Goal: Transaction & Acquisition: Download file/media

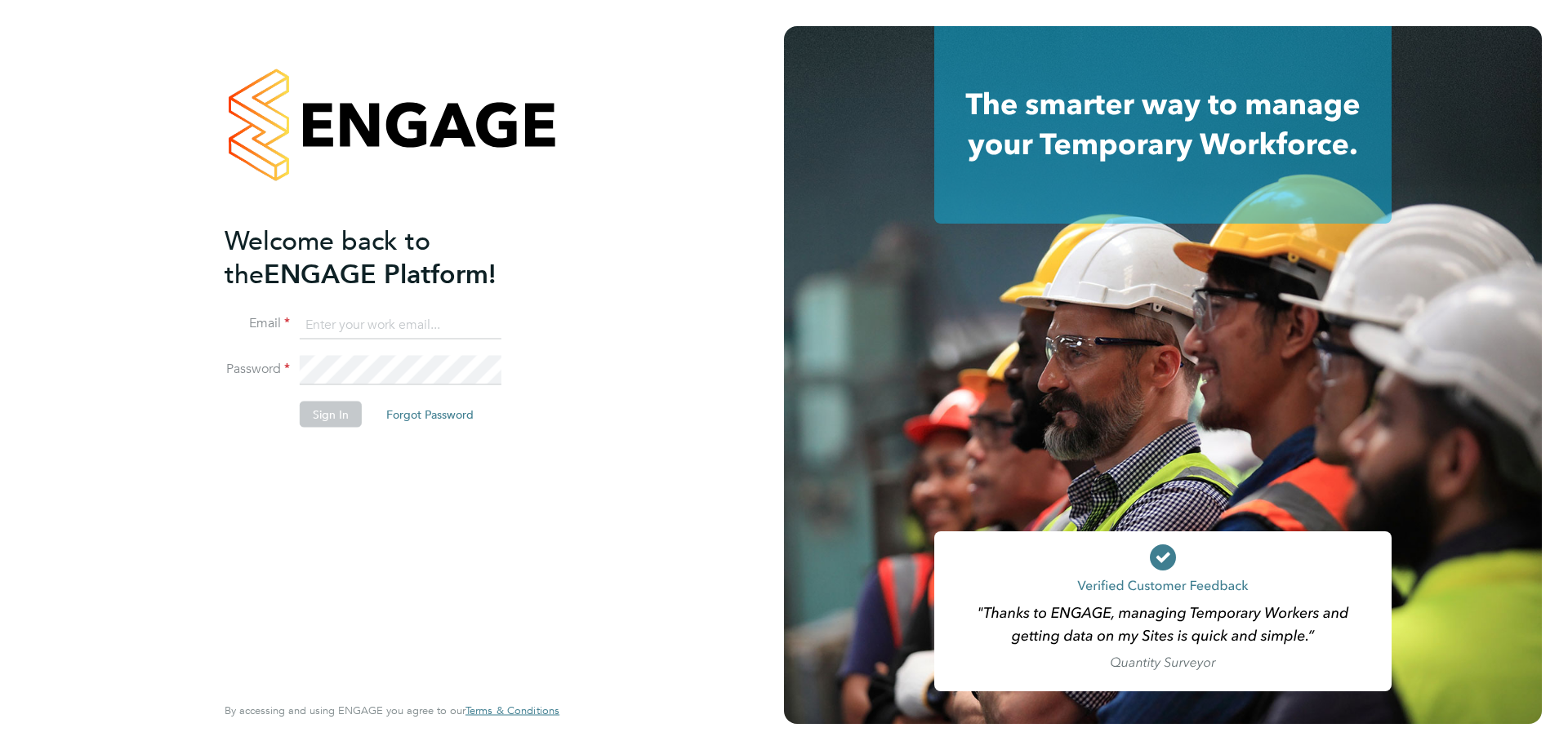
type input "alyssa.smith@linearrecruitment.co.uk"
click at [324, 401] on button "Sign In" at bounding box center [330, 414] width 62 height 26
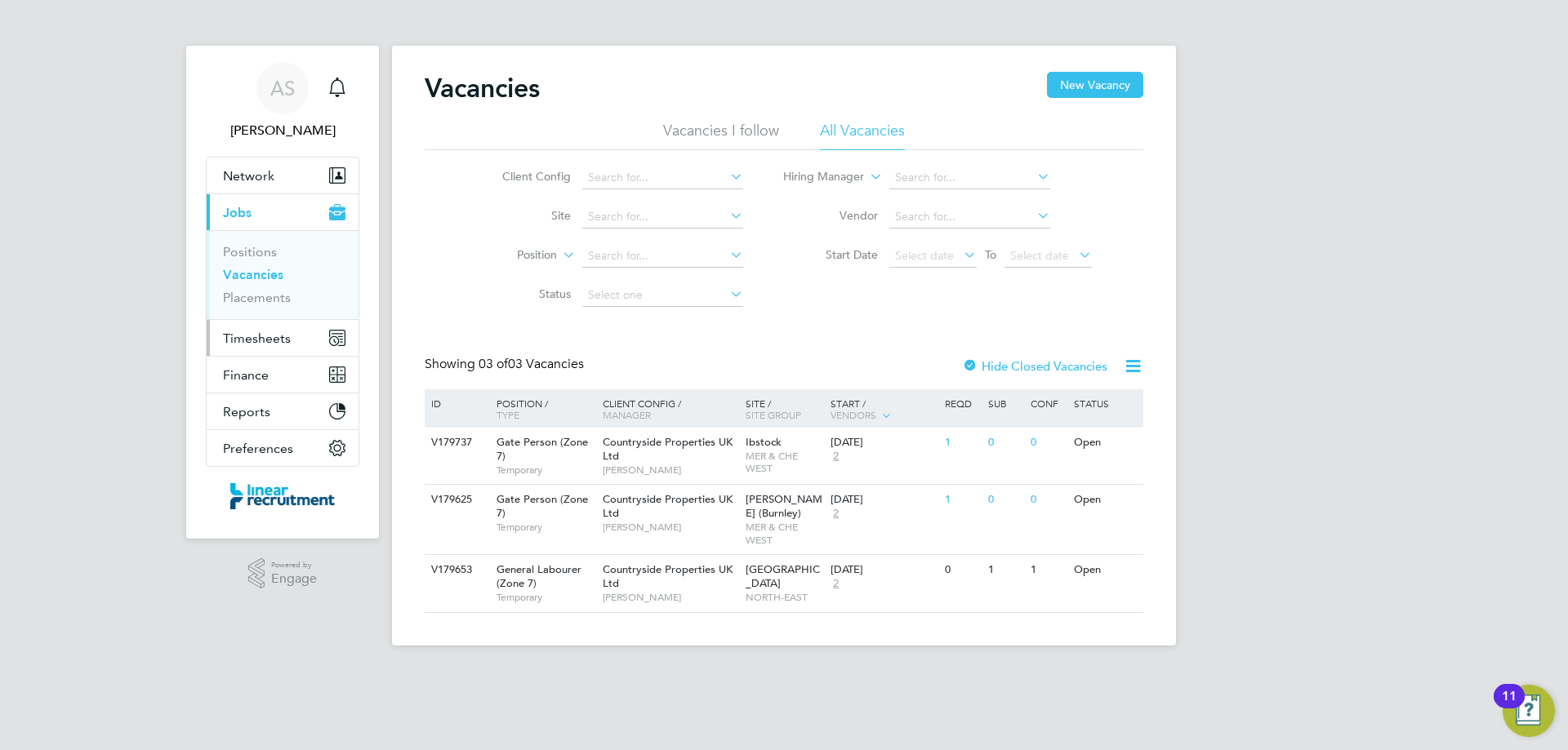
click at [256, 339] on span "Timesheets" at bounding box center [257, 338] width 68 height 16
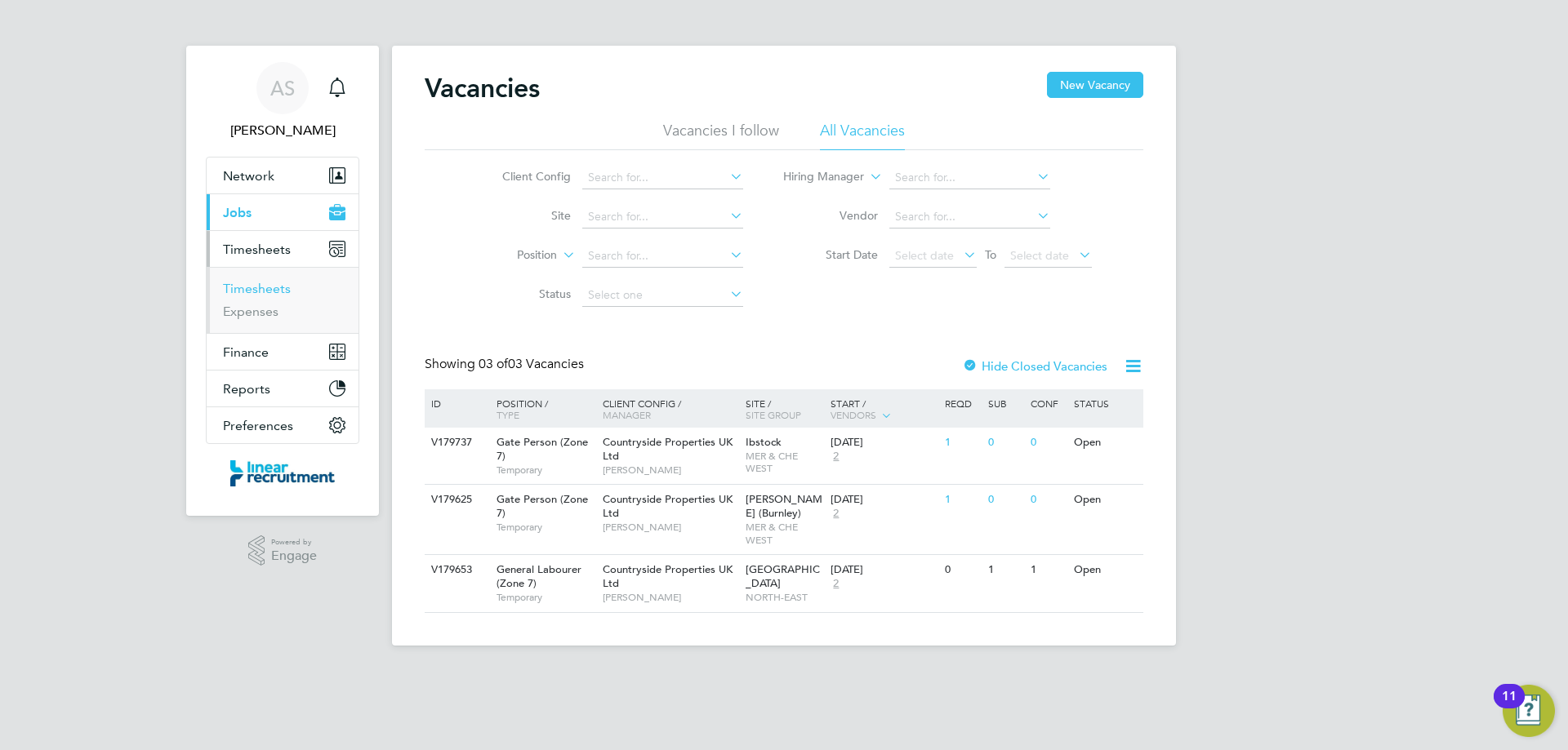
click at [247, 281] on link "Timesheets" at bounding box center [257, 289] width 68 height 16
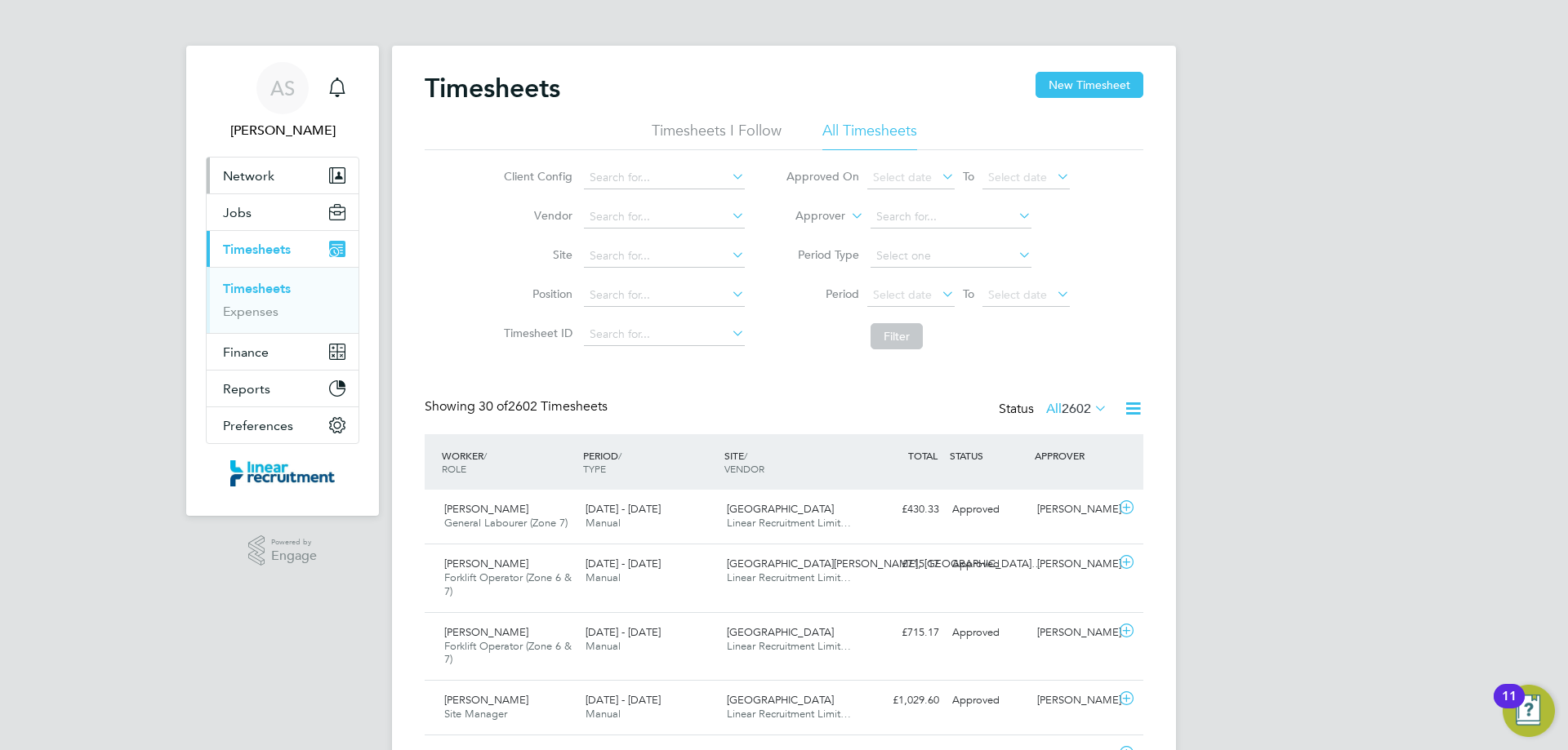
click at [254, 158] on button "Network" at bounding box center [282, 175] width 152 height 36
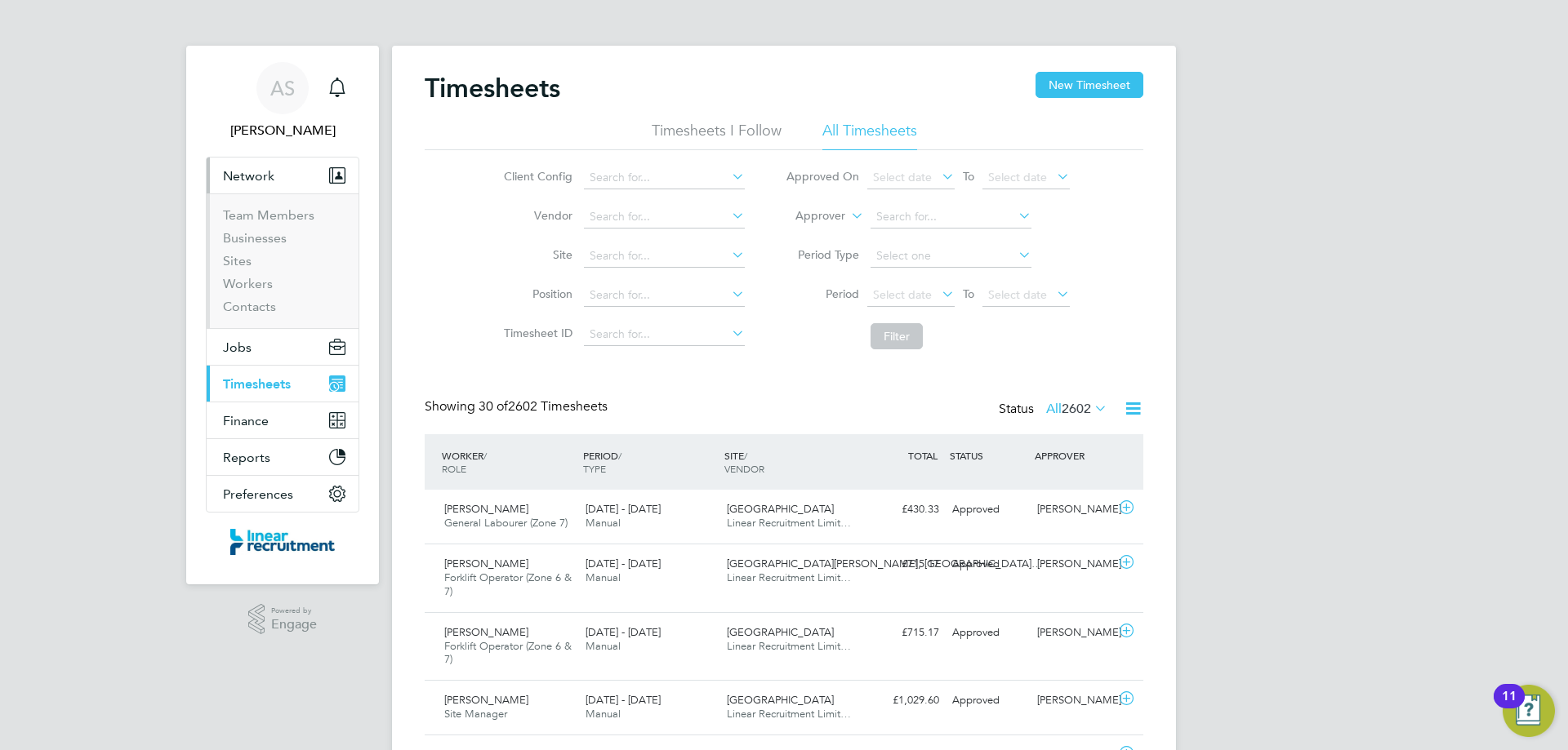
click at [245, 294] on li "Workers" at bounding box center [284, 287] width 123 height 23
click at [241, 285] on link "Workers" at bounding box center [247, 284] width 50 height 16
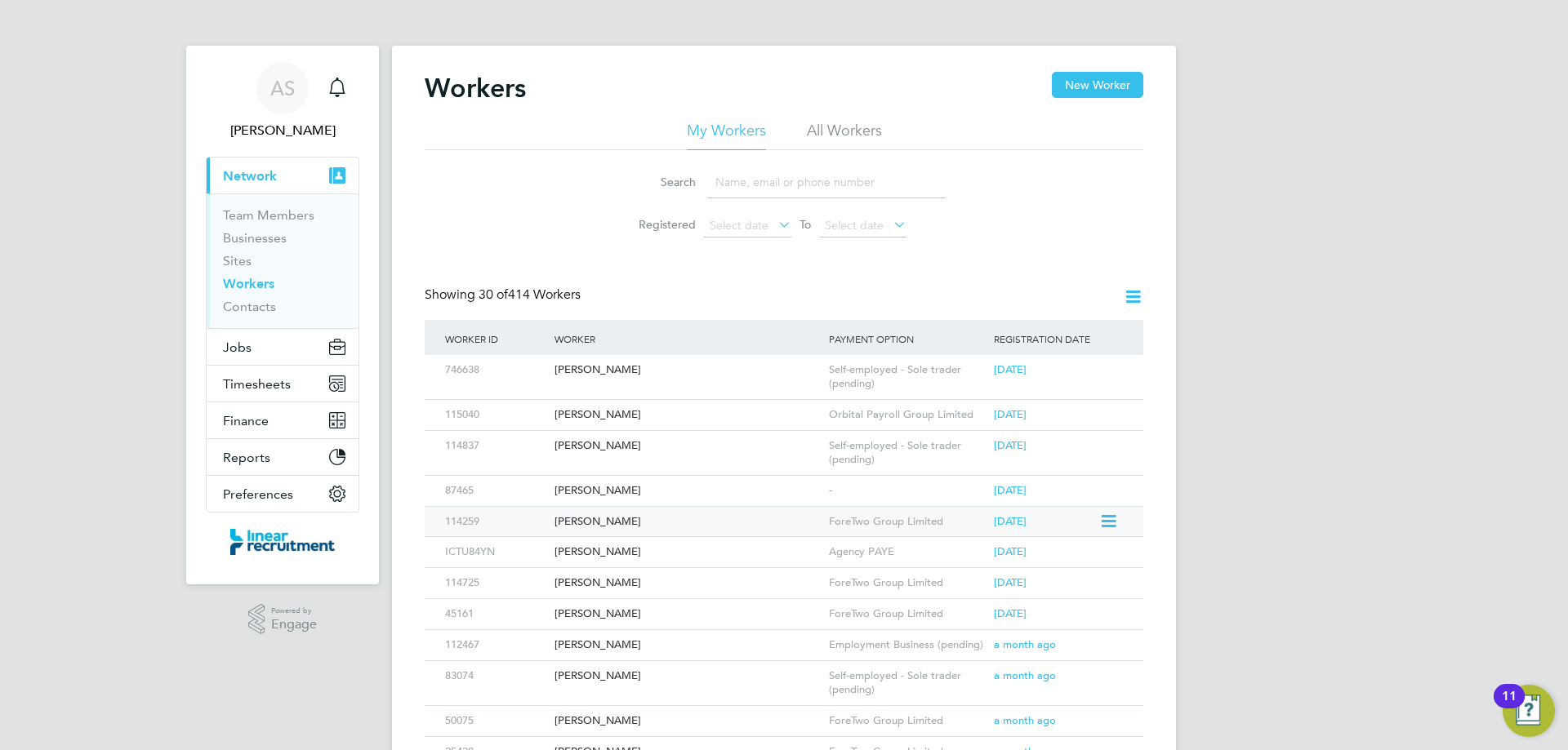
click at [760, 518] on div "[PERSON_NAME]" at bounding box center [687, 522] width 274 height 30
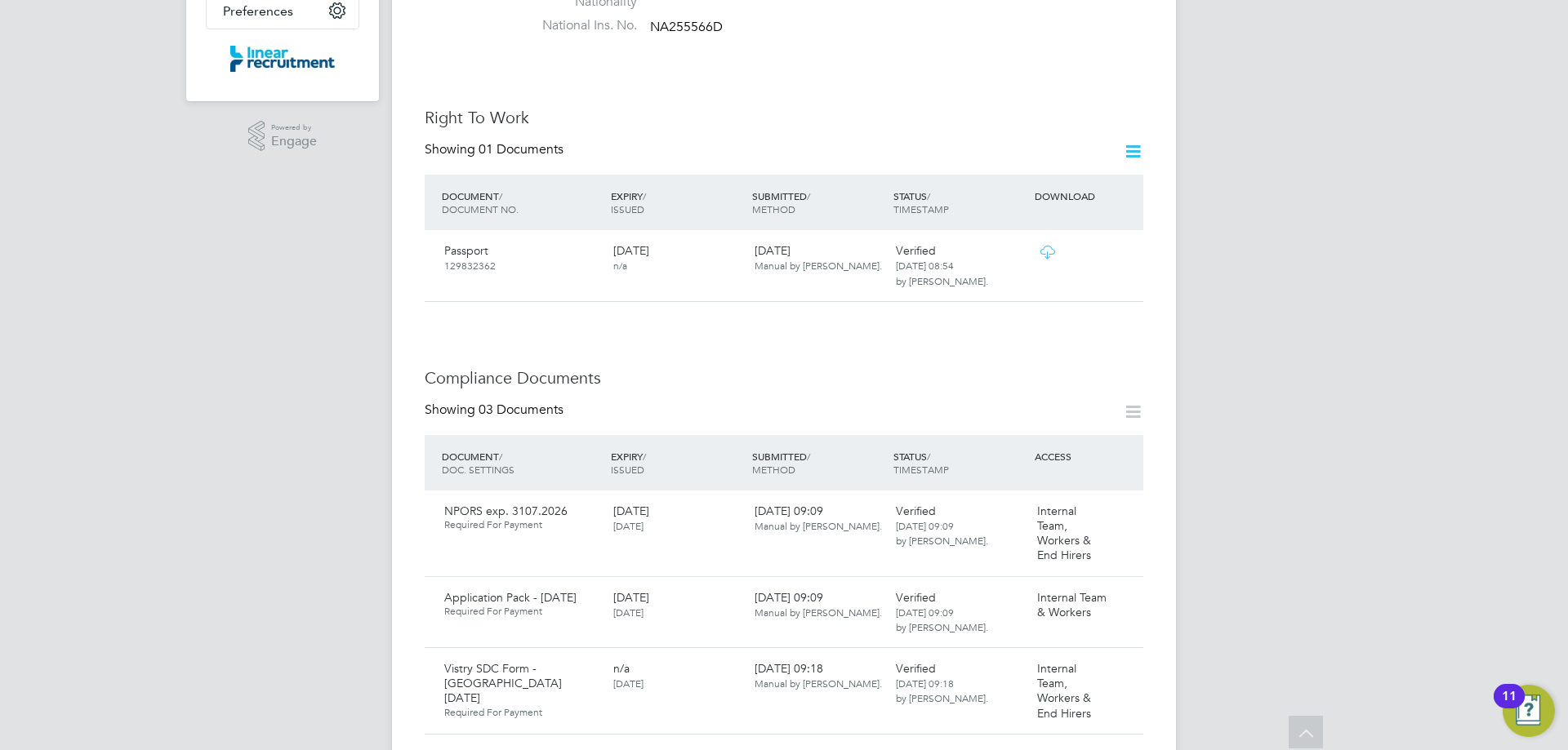
scroll to position [572, 0]
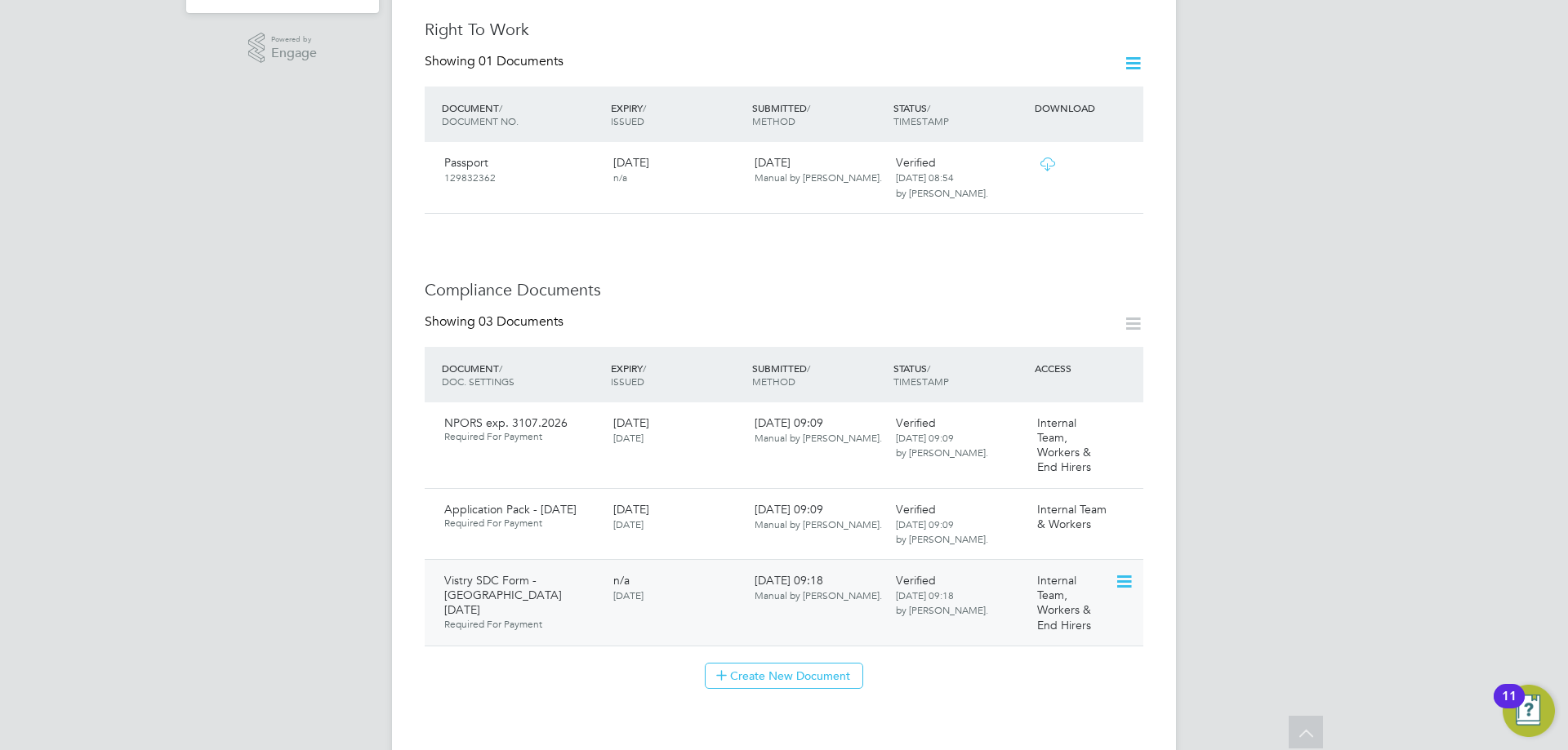
click at [1131, 573] on icon at bounding box center [1122, 582] width 17 height 20
click at [1043, 628] on li "Download Document" at bounding box center [1065, 627] width 130 height 23
